Goal: Information Seeking & Learning: Learn about a topic

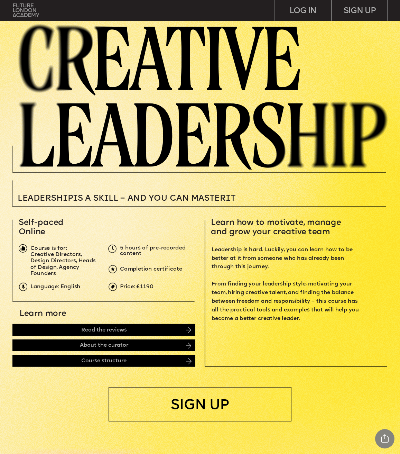
click at [24, 12] on img at bounding box center [26, 9] width 26 height 13
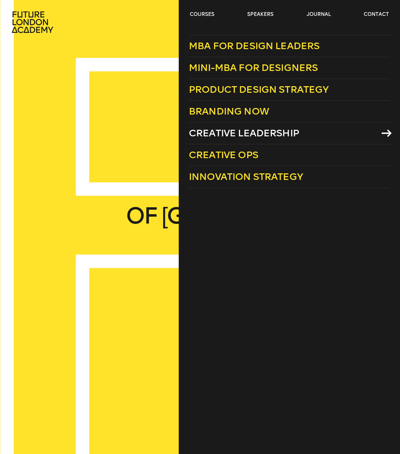
click at [218, 141] on link "Creative Leadership" at bounding box center [289, 133] width 201 height 22
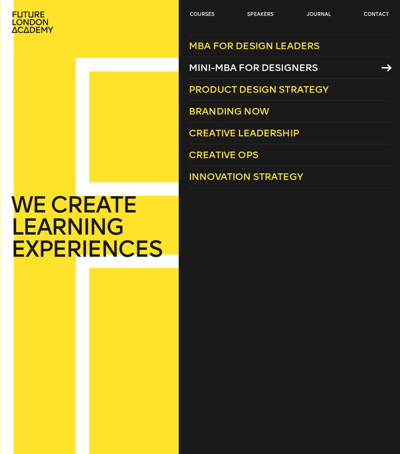
click at [230, 72] on span "Mini-MBA for Designers" at bounding box center [253, 67] width 129 height 11
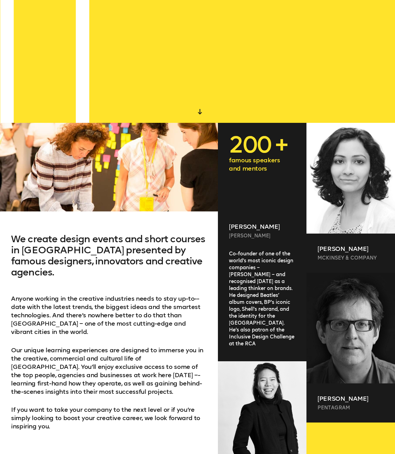
scroll to position [391, 0]
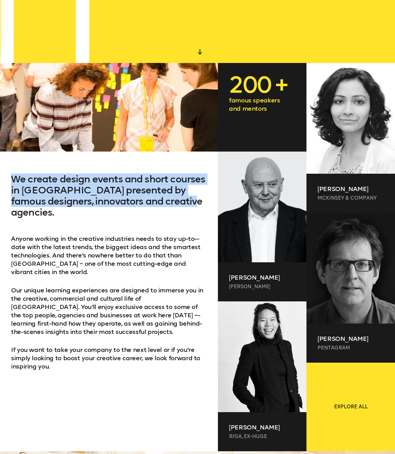
drag, startPoint x: 18, startPoint y: 181, endPoint x: 179, endPoint y: 198, distance: 161.9
click at [179, 198] on h2 "We create design events and short courses in London presented by famous designe…" at bounding box center [109, 204] width 196 height 61
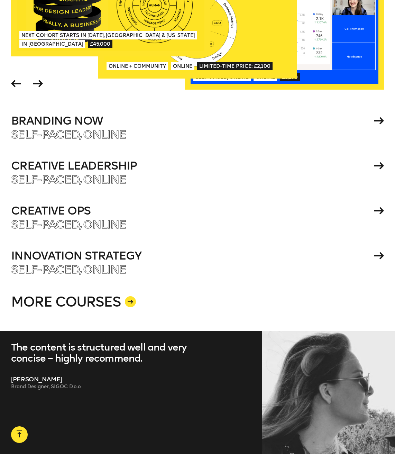
scroll to position [1210, 0]
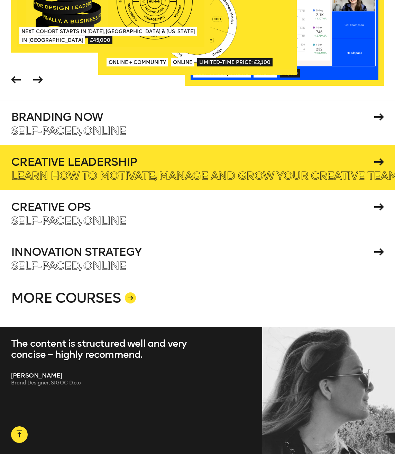
click at [93, 170] on p "Learn how to motivate, manage and grow your creative team." at bounding box center [205, 175] width 388 height 11
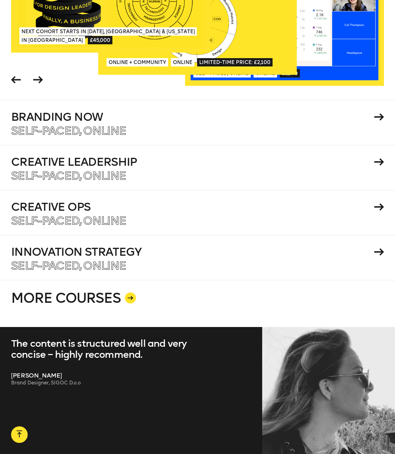
click at [102, 280] on link "MORE COURSES" at bounding box center [197, 303] width 373 height 47
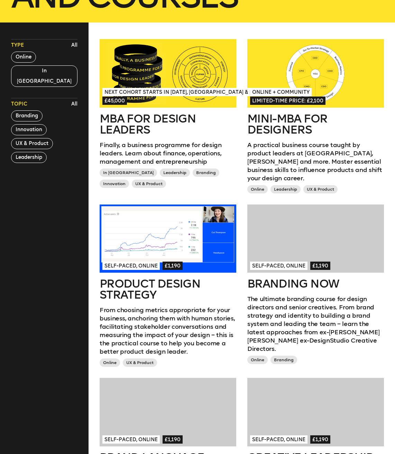
scroll to position [80, 0]
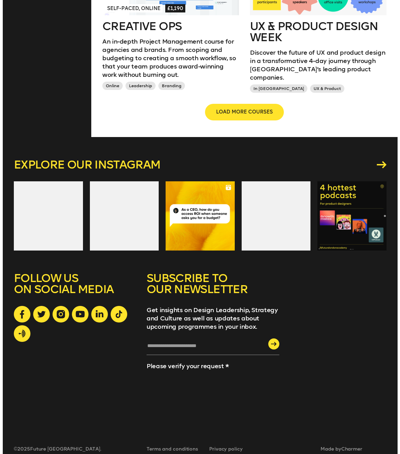
scroll to position [0, 0]
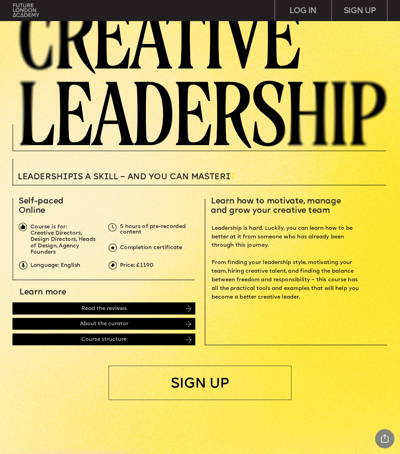
scroll to position [69, 0]
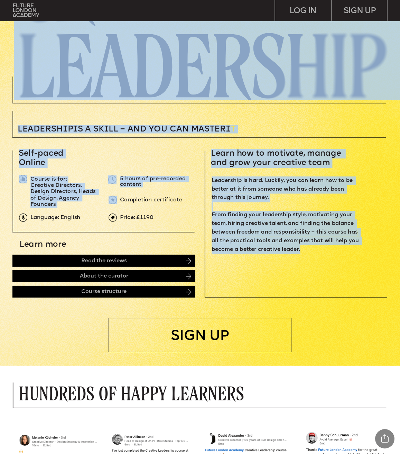
drag, startPoint x: 306, startPoint y: 246, endPoint x: 207, endPoint y: 145, distance: 141.8
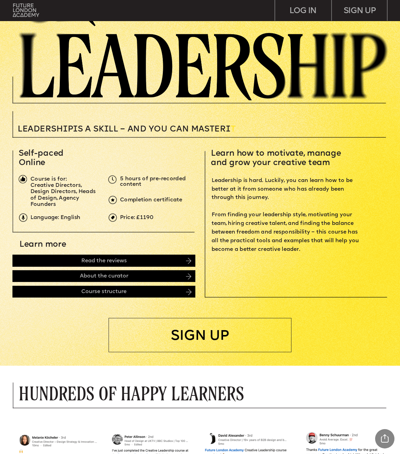
click at [256, 195] on p "Leadership is hard. Luckily, you can learn how to be better at it from someone …" at bounding box center [287, 214] width 150 height 77
click at [255, 199] on span "Leadership is hard. Luckily, you can learn how to be better at it from someone …" at bounding box center [286, 214] width 149 height 75
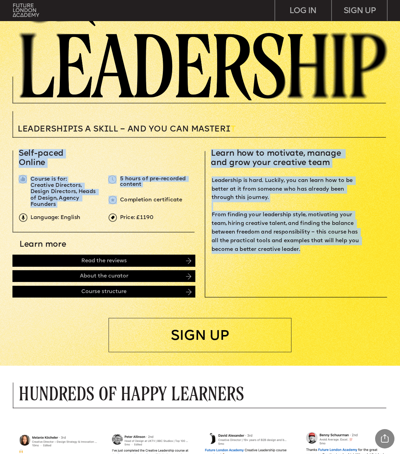
drag, startPoint x: 213, startPoint y: 155, endPoint x: 320, endPoint y: 248, distance: 142.4
click at [320, 248] on p "Leadership is hard. Luckily, you can learn how to be better at it from someone …" at bounding box center [287, 214] width 150 height 77
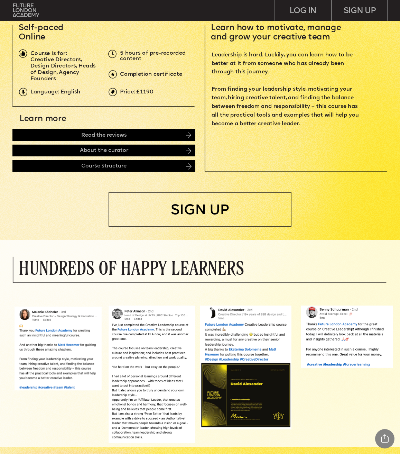
scroll to position [145, 0]
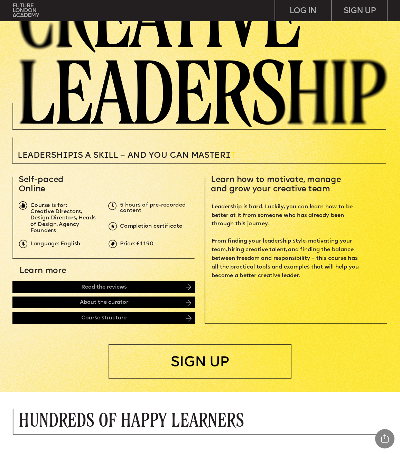
click at [253, 274] on span "Leadership is hard. Luckily, you can learn how to be better at it from someone …" at bounding box center [286, 241] width 149 height 75
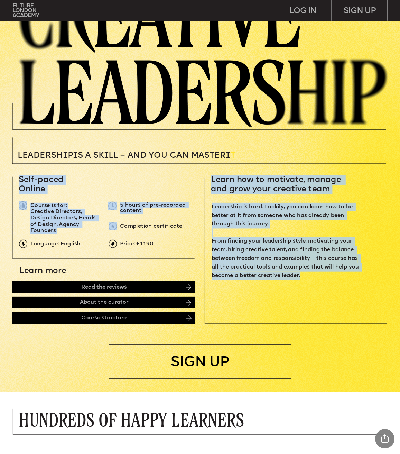
drag, startPoint x: 327, startPoint y: 279, endPoint x: 212, endPoint y: 178, distance: 153.4
click at [293, 239] on span "Leadership is hard. Luckily, you can learn how to be better at it from someone …" at bounding box center [286, 241] width 149 height 75
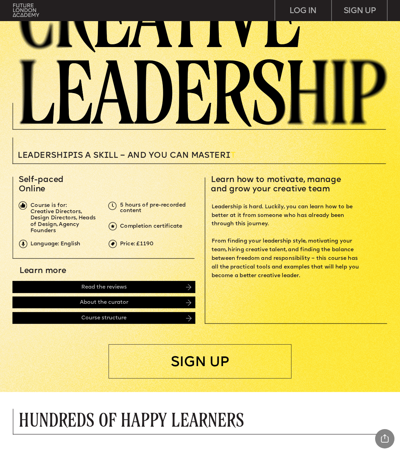
click at [324, 281] on p "‍" at bounding box center [287, 284] width 150 height 9
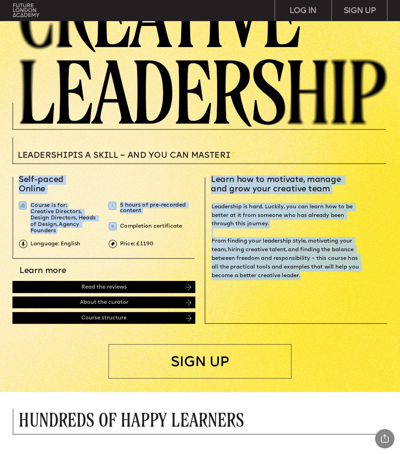
drag, startPoint x: 316, startPoint y: 277, endPoint x: 212, endPoint y: 180, distance: 142.3
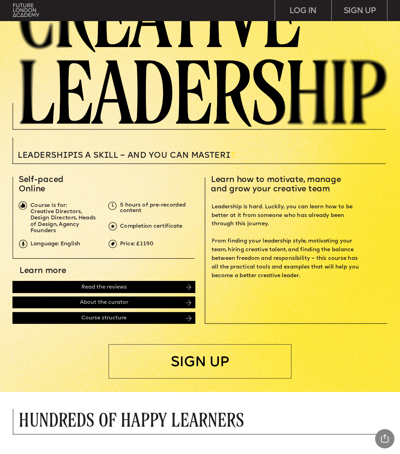
click at [291, 230] on p "Leadership is hard. Luckily, you can learn how to be better at it from someone …" at bounding box center [287, 241] width 150 height 77
click at [312, 278] on p "Leadership is hard. Luckily, you can learn how to be better at it from someone …" at bounding box center [287, 241] width 150 height 77
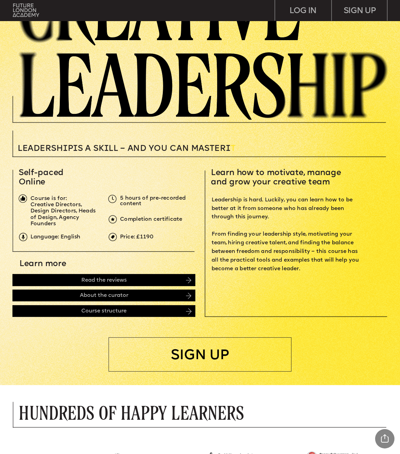
scroll to position [0, 0]
